Goal: Navigation & Orientation: Find specific page/section

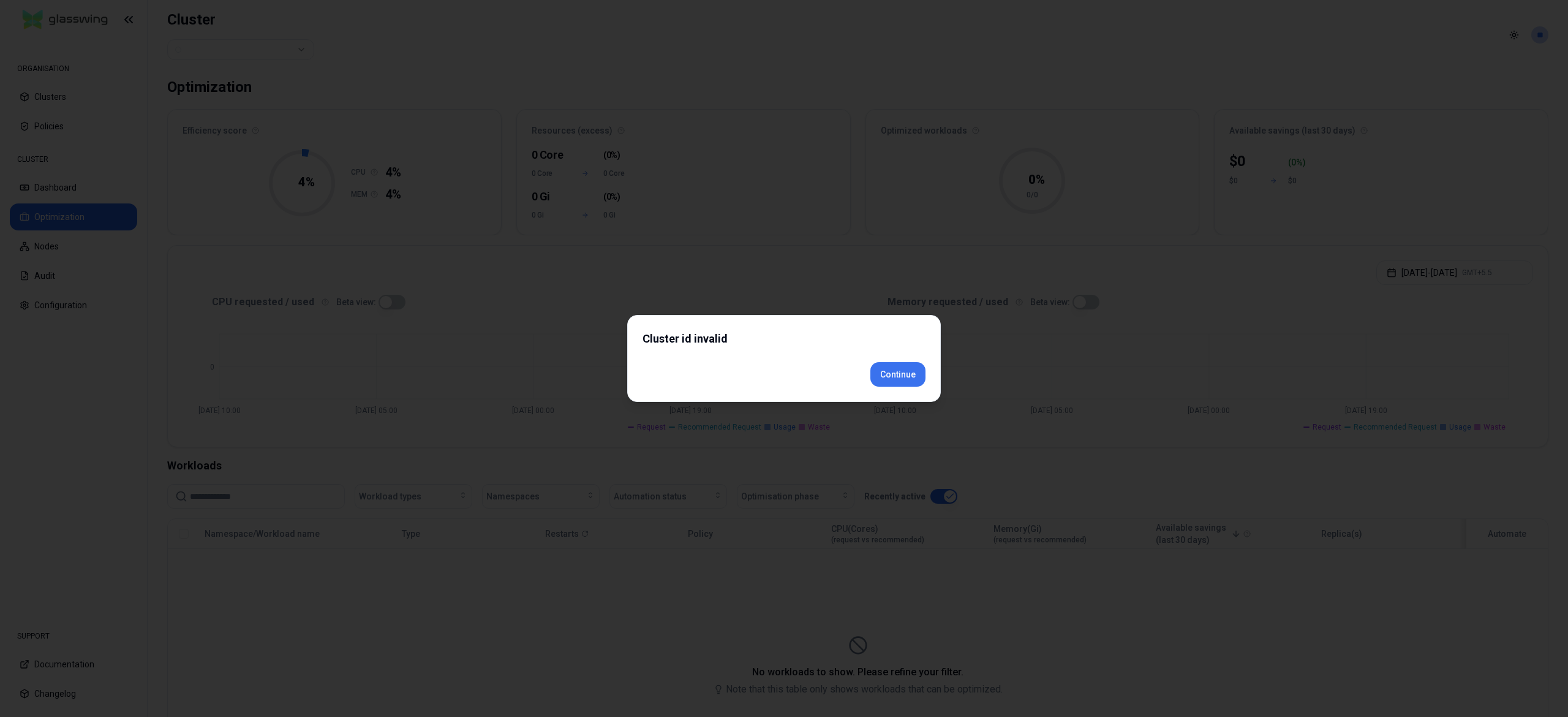
click at [897, 394] on div "Cluster id invalid Continue" at bounding box center [784, 358] width 314 height 87
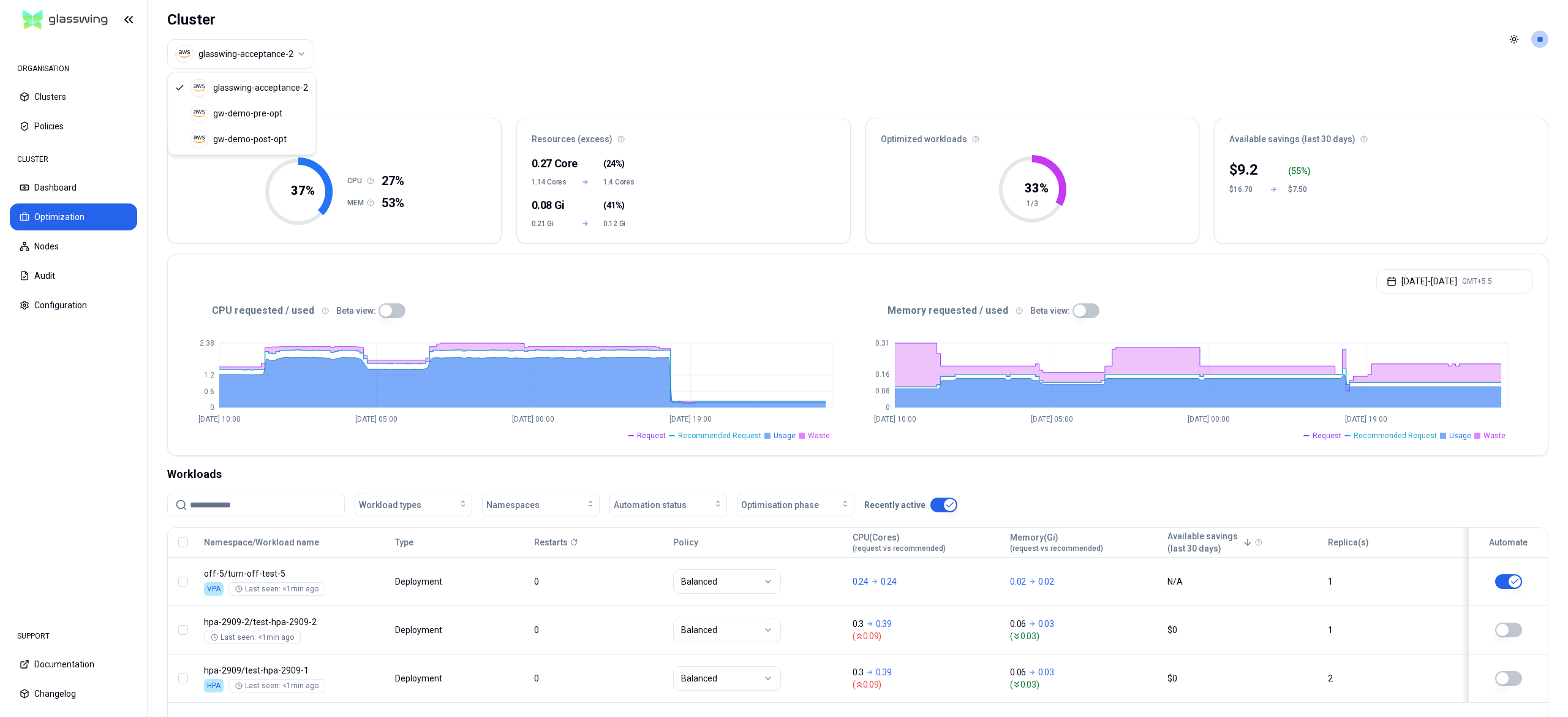
click at [270, 63] on html "ORGANISATION Clusters Policies CLUSTER Dashboard Optimization Nodes Audit Confi…" at bounding box center [784, 358] width 1568 height 717
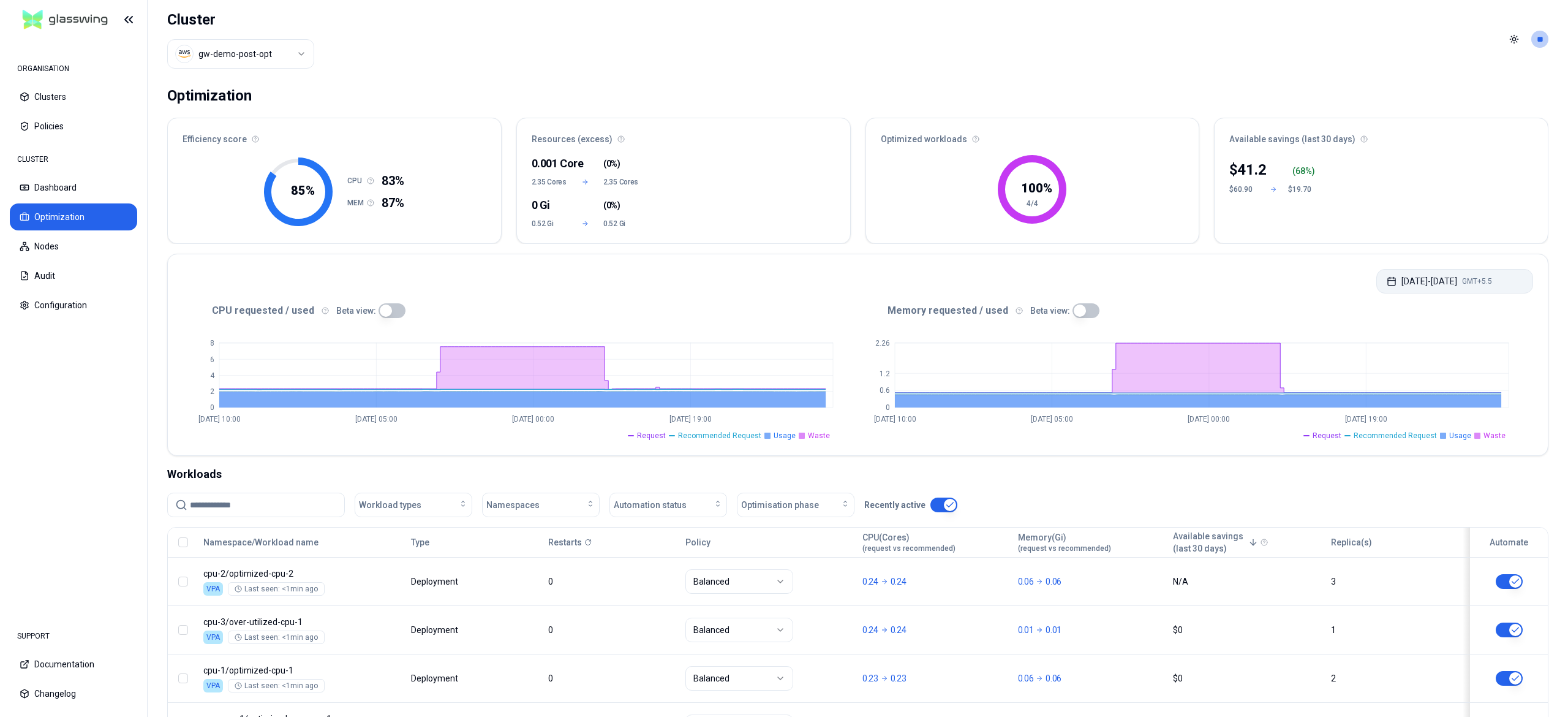
click at [1439, 286] on button "[DATE] - [DATE] GMT+5.5" at bounding box center [1455, 281] width 157 height 25
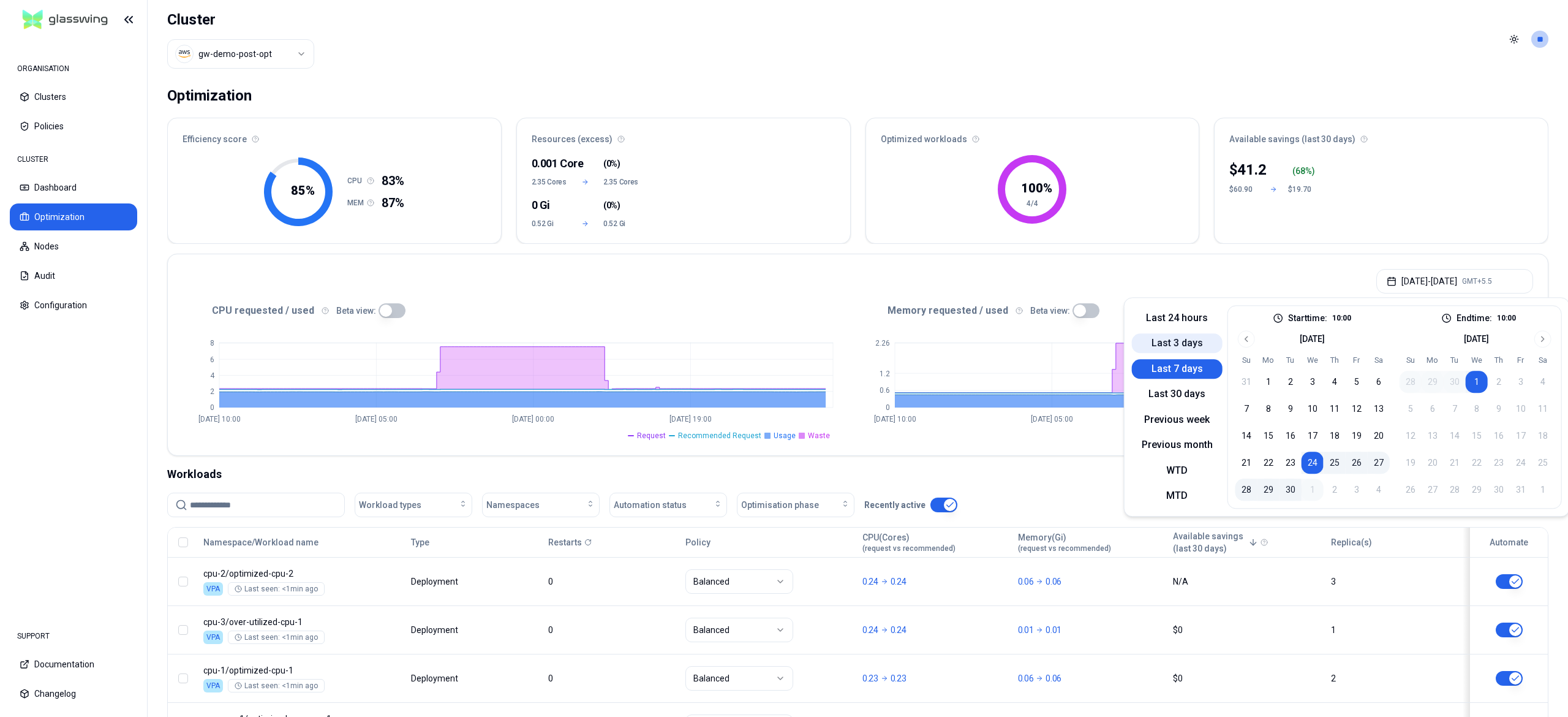
click at [1206, 347] on button "Last 3 days" at bounding box center [1178, 344] width 91 height 19
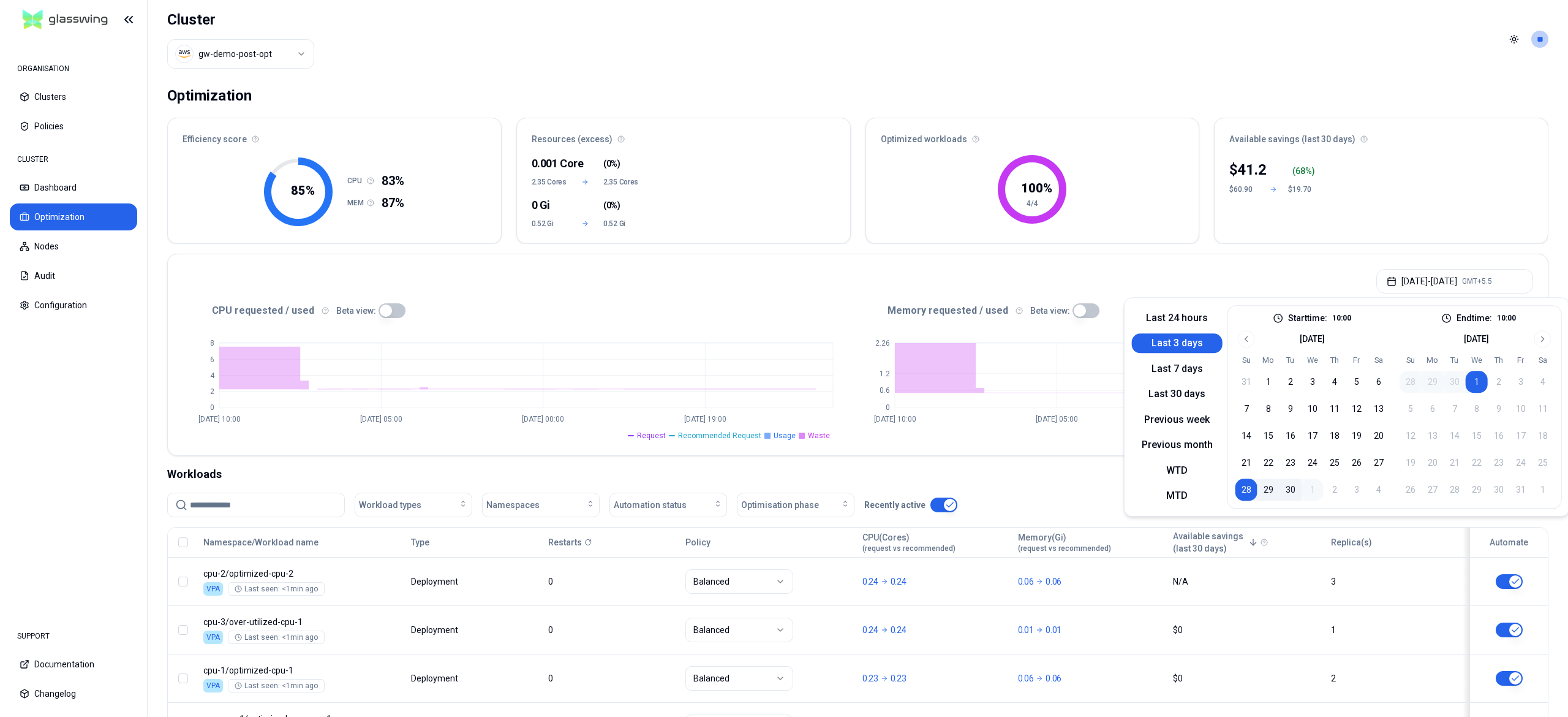
click at [848, 60] on header "Cluster gw-demo-post-opt Toggle theme **" at bounding box center [858, 39] width 1421 height 78
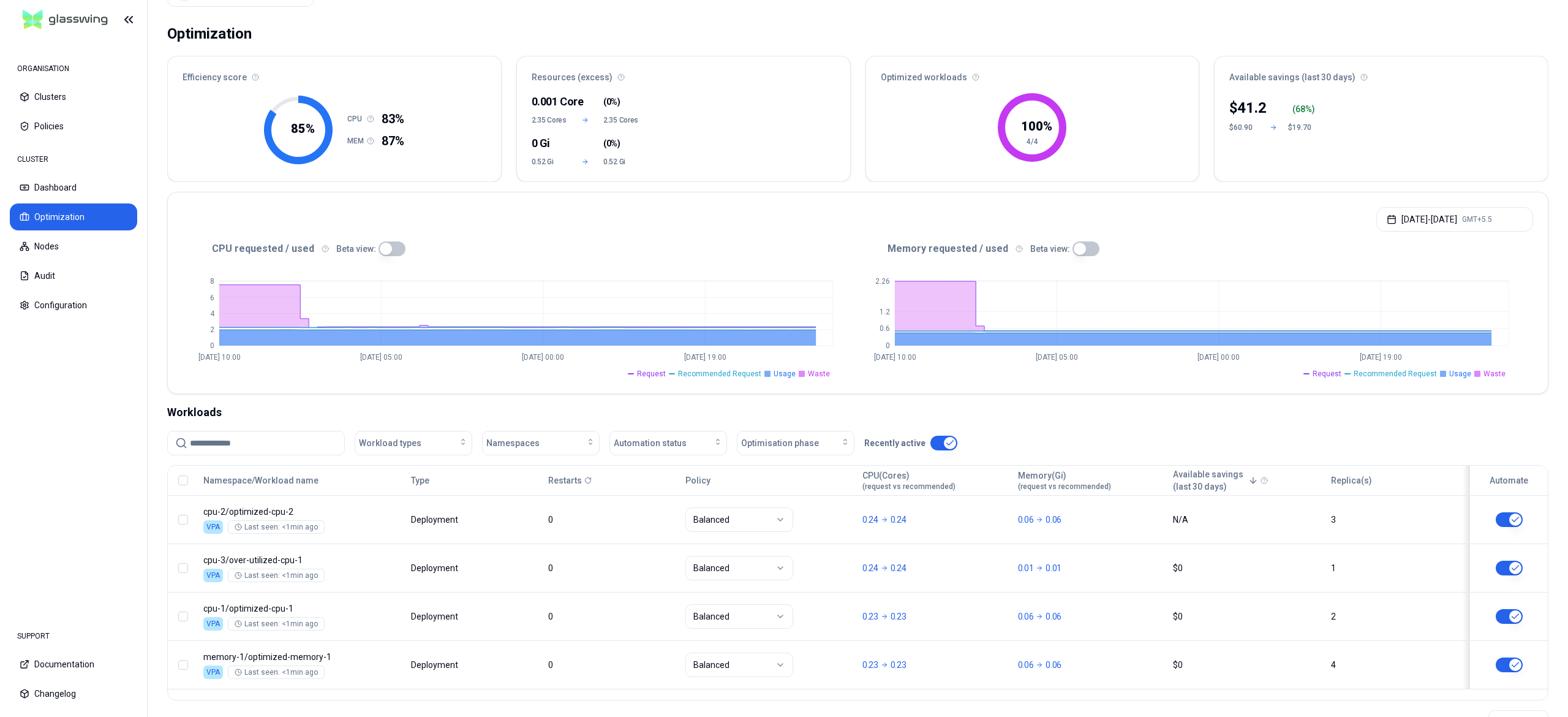
scroll to position [110, 0]
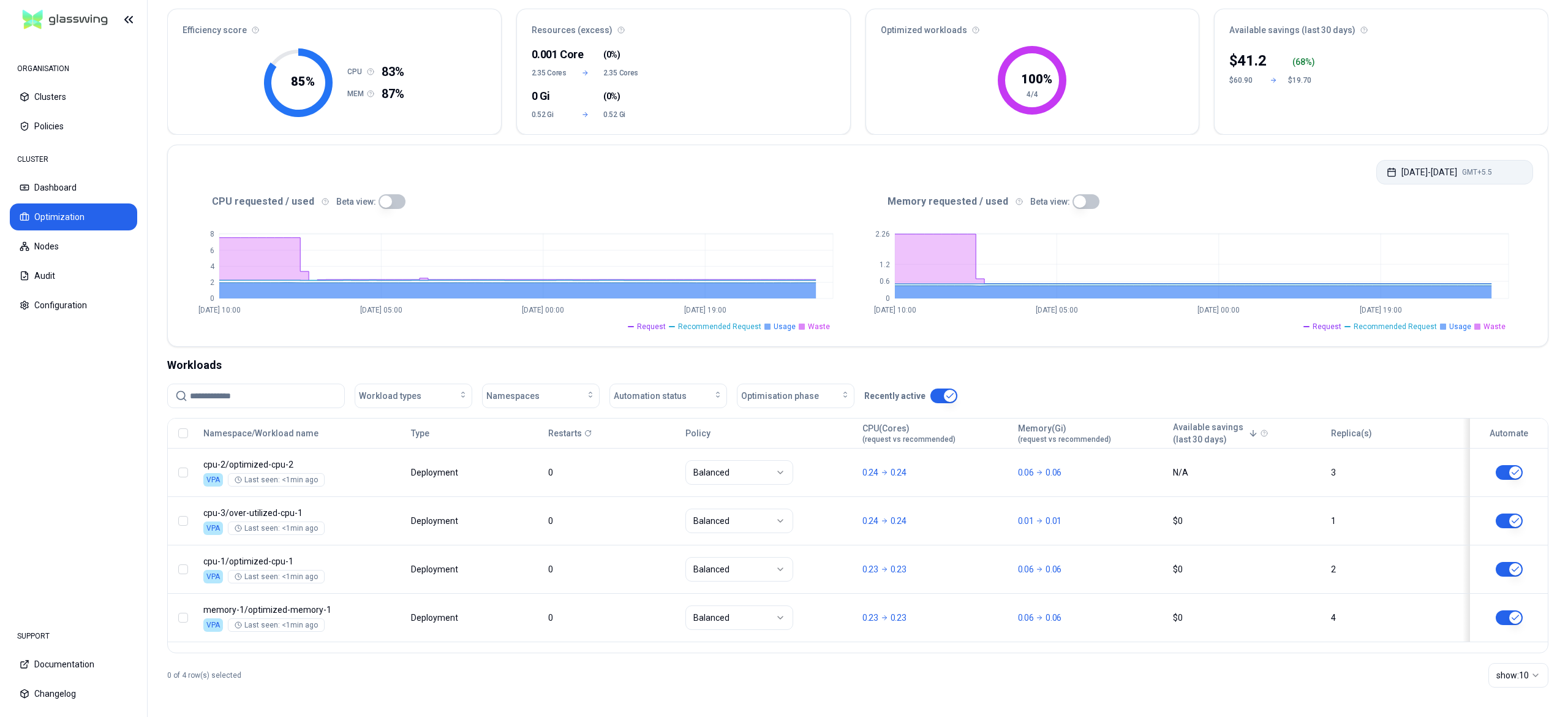
click at [1417, 173] on button "[DATE] - [DATE] GMT+5.5" at bounding box center [1455, 172] width 157 height 25
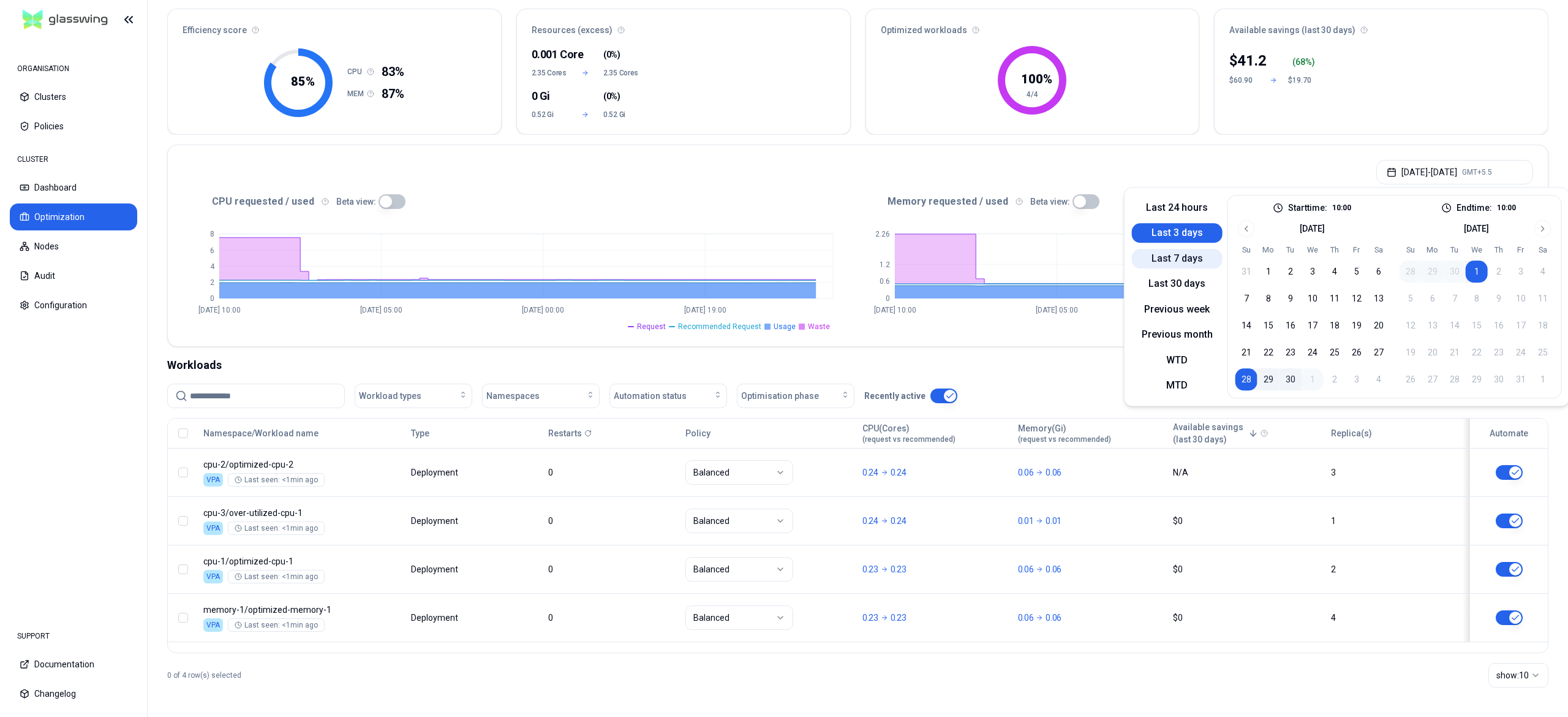
drag, startPoint x: 1197, startPoint y: 210, endPoint x: 1184, endPoint y: 261, distance: 52.6
click at [1184, 261] on div "Last 24 hours Last 3 days Last 7 days Last 30 days Previous week Previous month…" at bounding box center [1178, 297] width 91 height 204
click at [1182, 262] on button "Last 7 days" at bounding box center [1178, 259] width 91 height 19
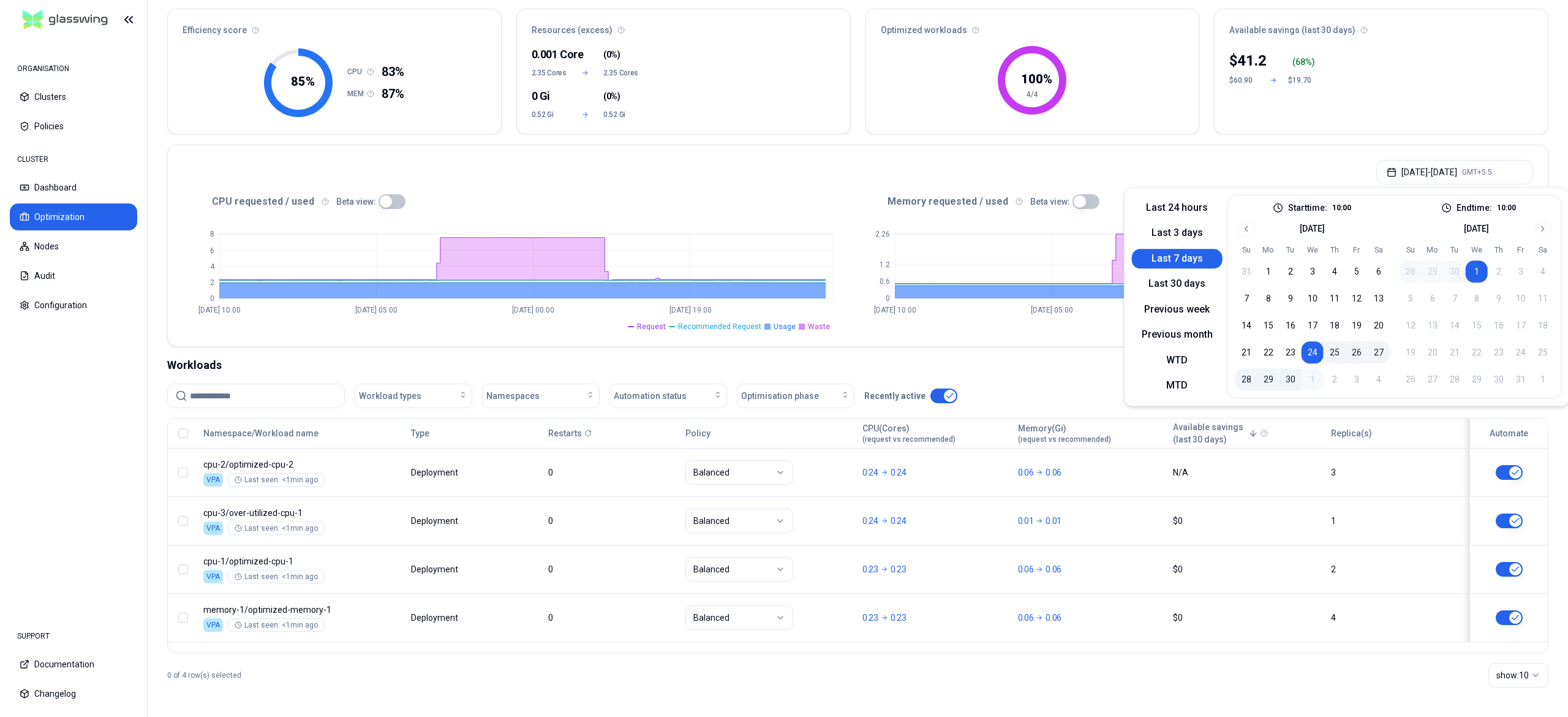
click at [135, 396] on nav "ORGANISATION Clusters Policies CLUSTER Dashboard Optimization Nodes Audit Confi…" at bounding box center [73, 326] width 147 height 575
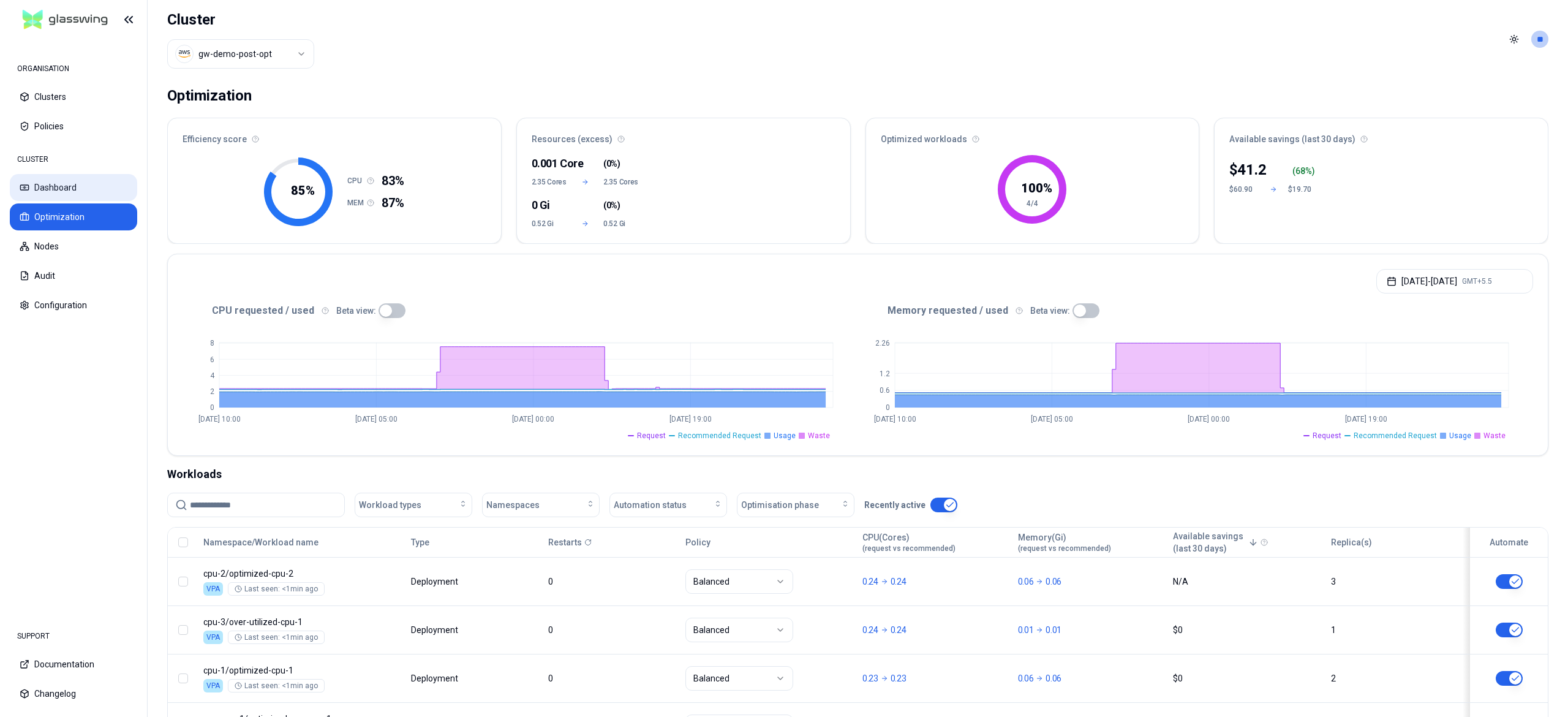
click at [55, 188] on button "Dashboard" at bounding box center [73, 187] width 128 height 27
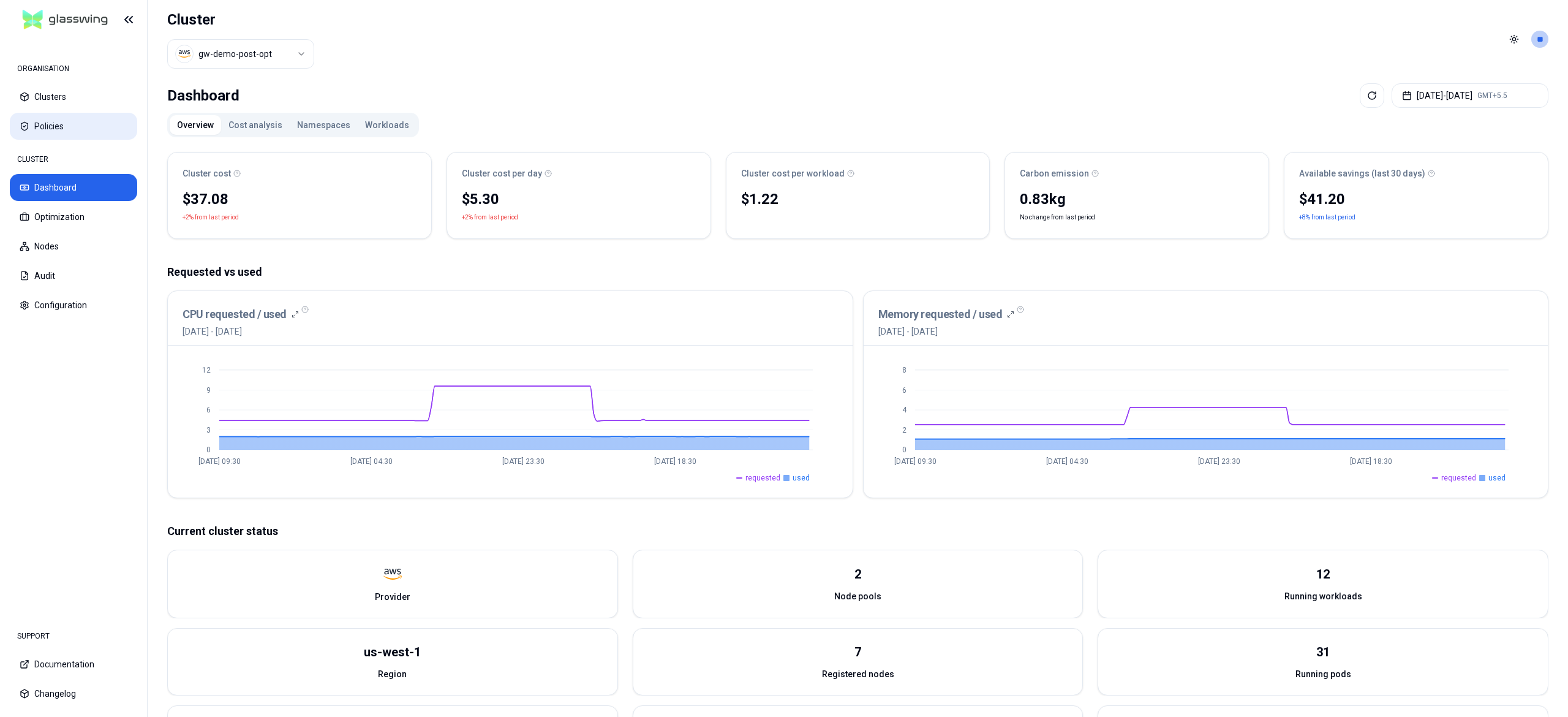
click at [60, 127] on button "Policies" at bounding box center [73, 126] width 128 height 27
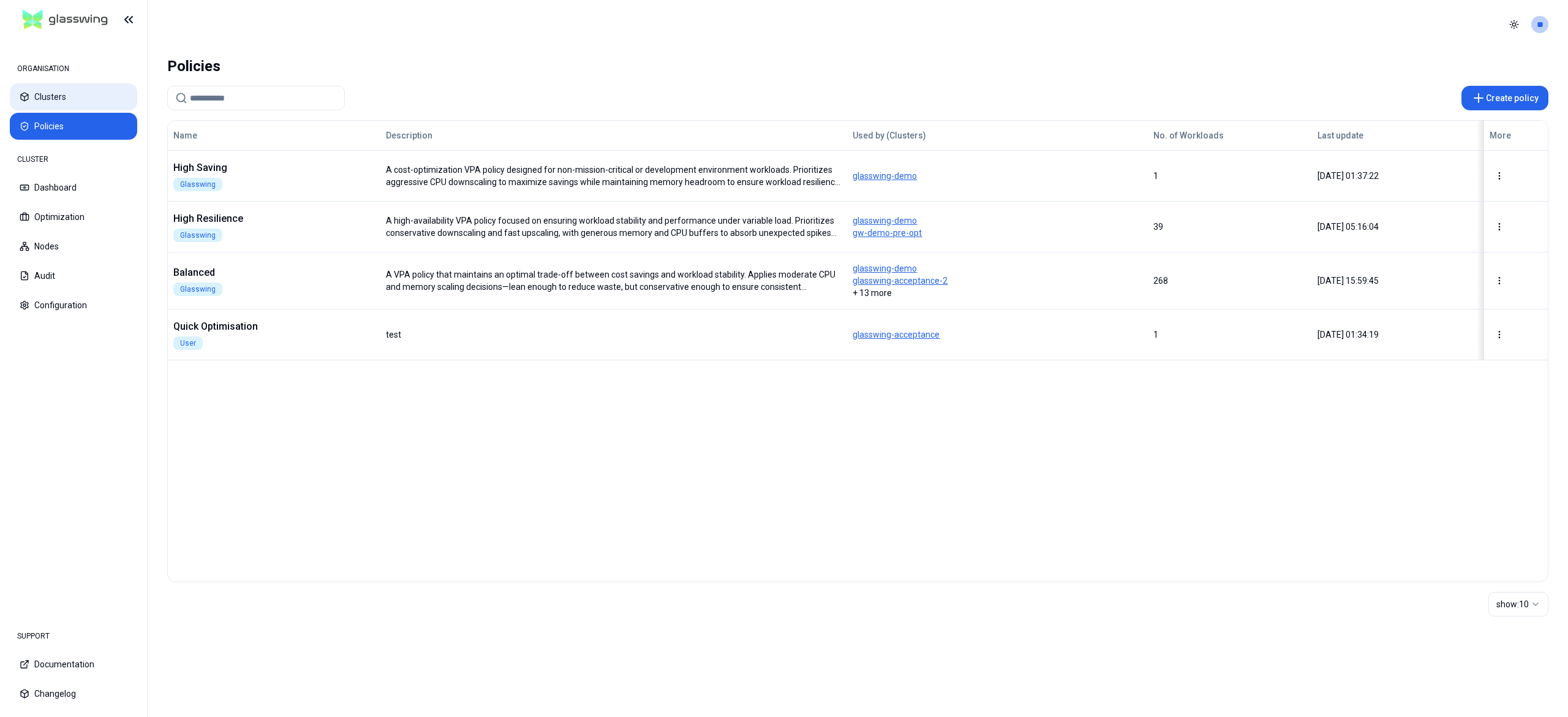
click at [72, 93] on button "Clusters" at bounding box center [73, 97] width 128 height 27
